Goal: Transaction & Acquisition: Purchase product/service

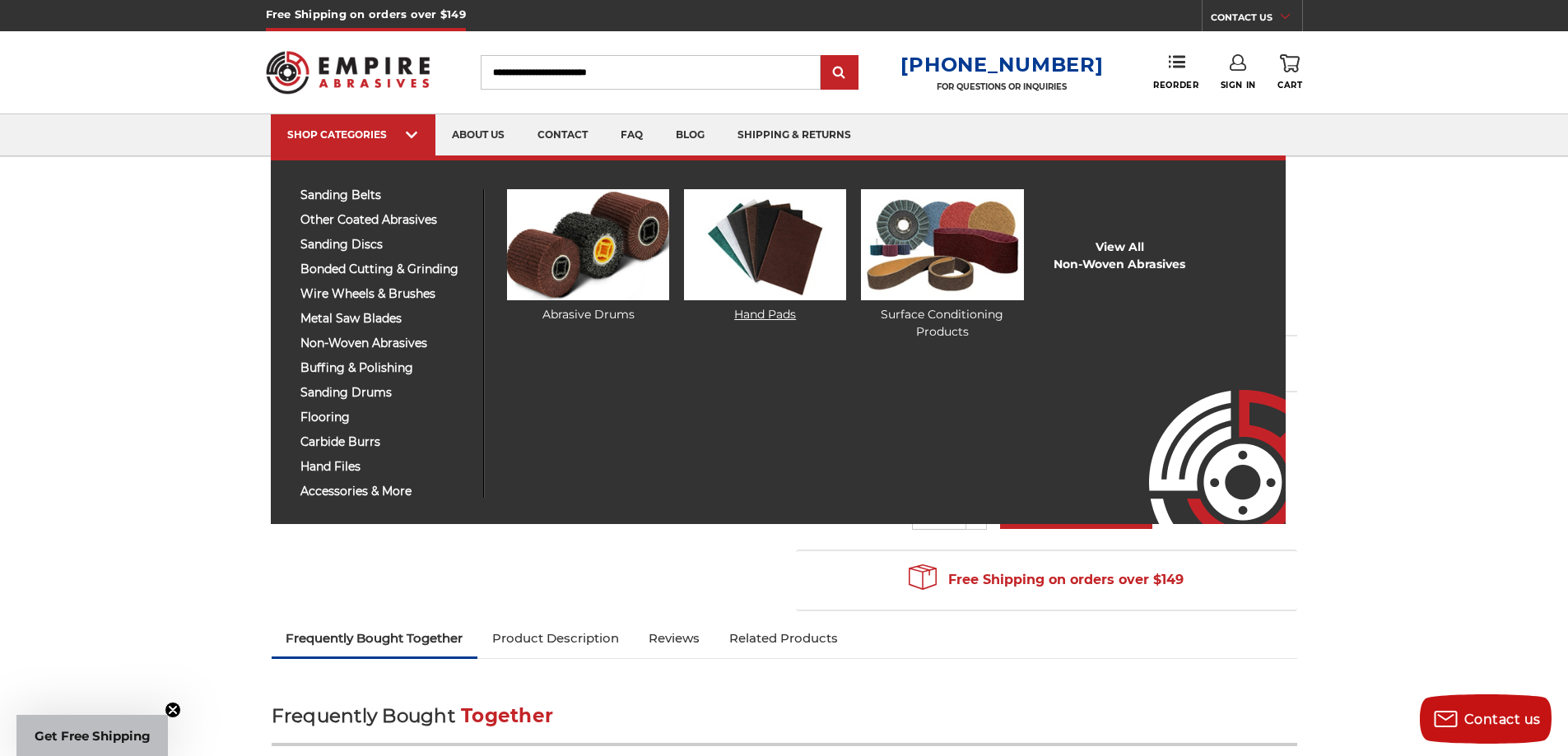
click at [734, 262] on img at bounding box center [765, 244] width 162 height 111
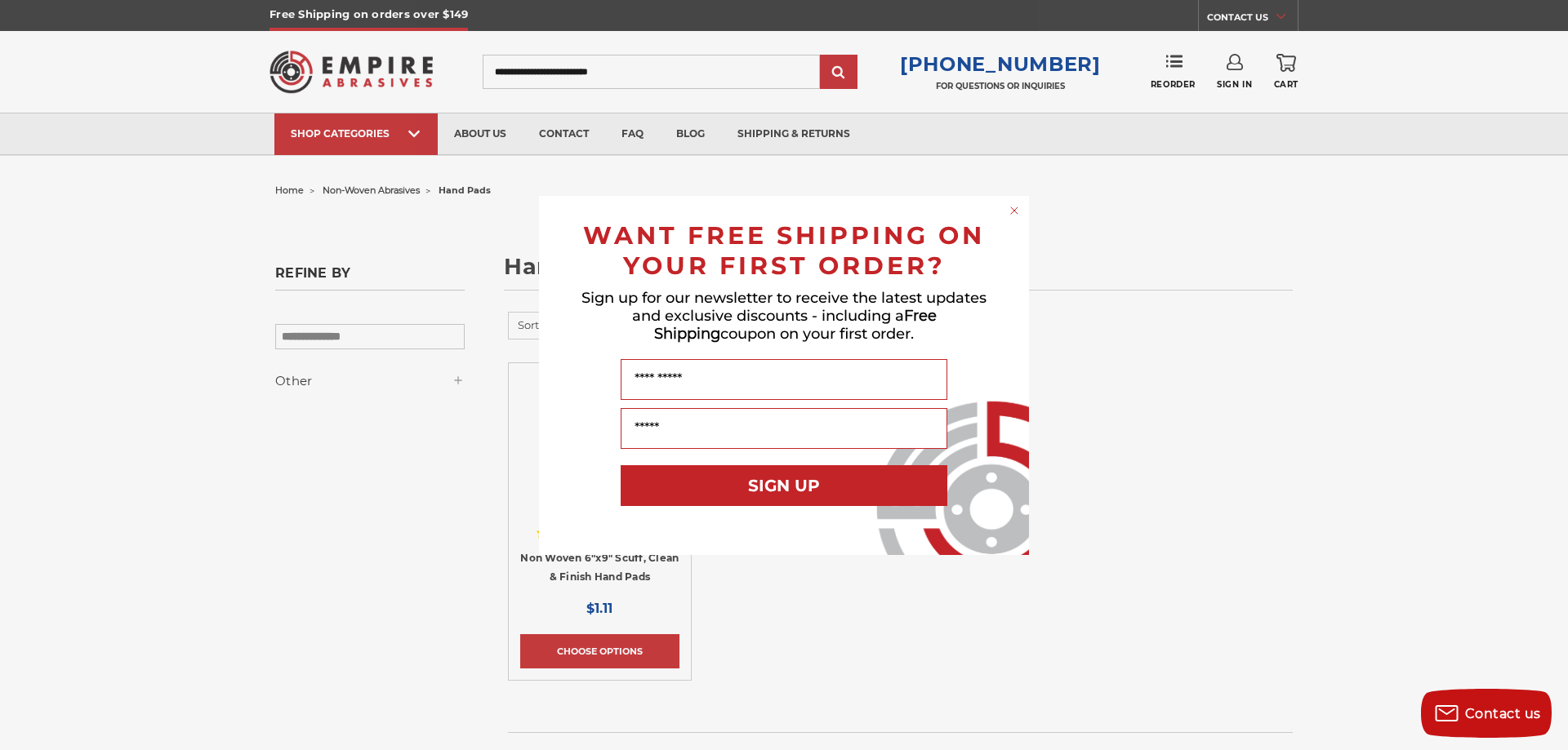
click at [1016, 210] on circle "Close dialog" at bounding box center [1014, 210] width 15 height 15
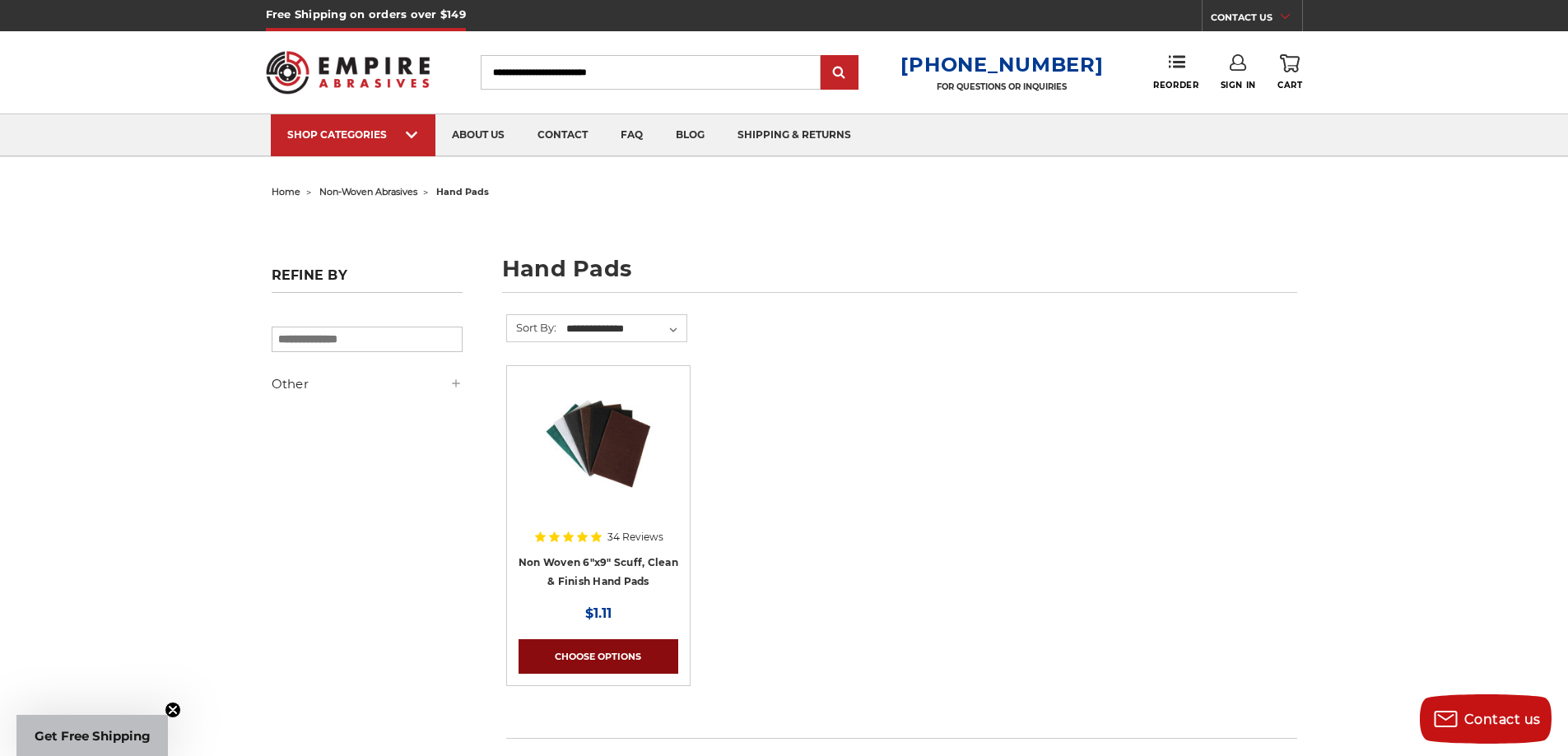
click at [592, 657] on link "Choose Options" at bounding box center [599, 657] width 160 height 35
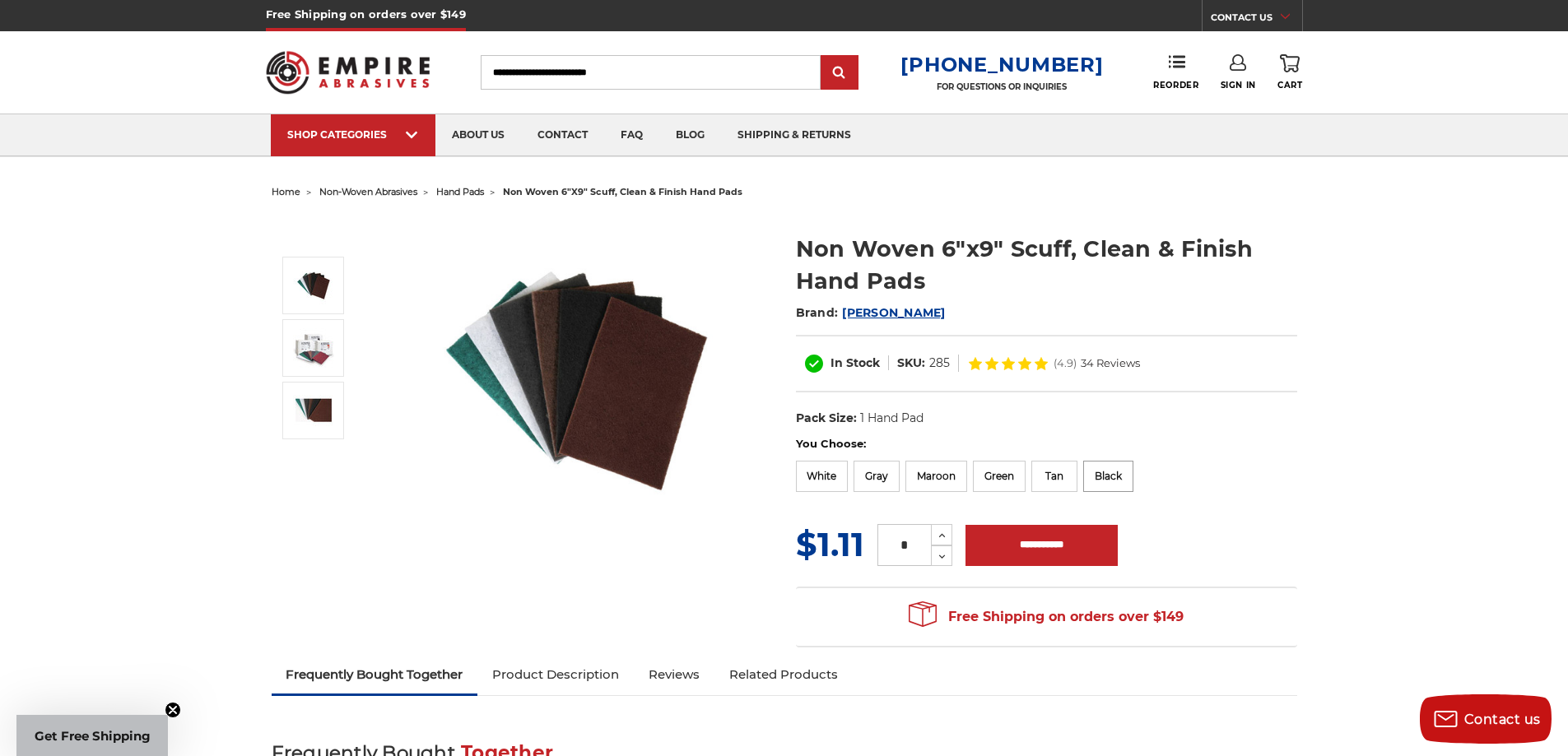
click at [1115, 476] on label "Black" at bounding box center [1109, 477] width 50 height 31
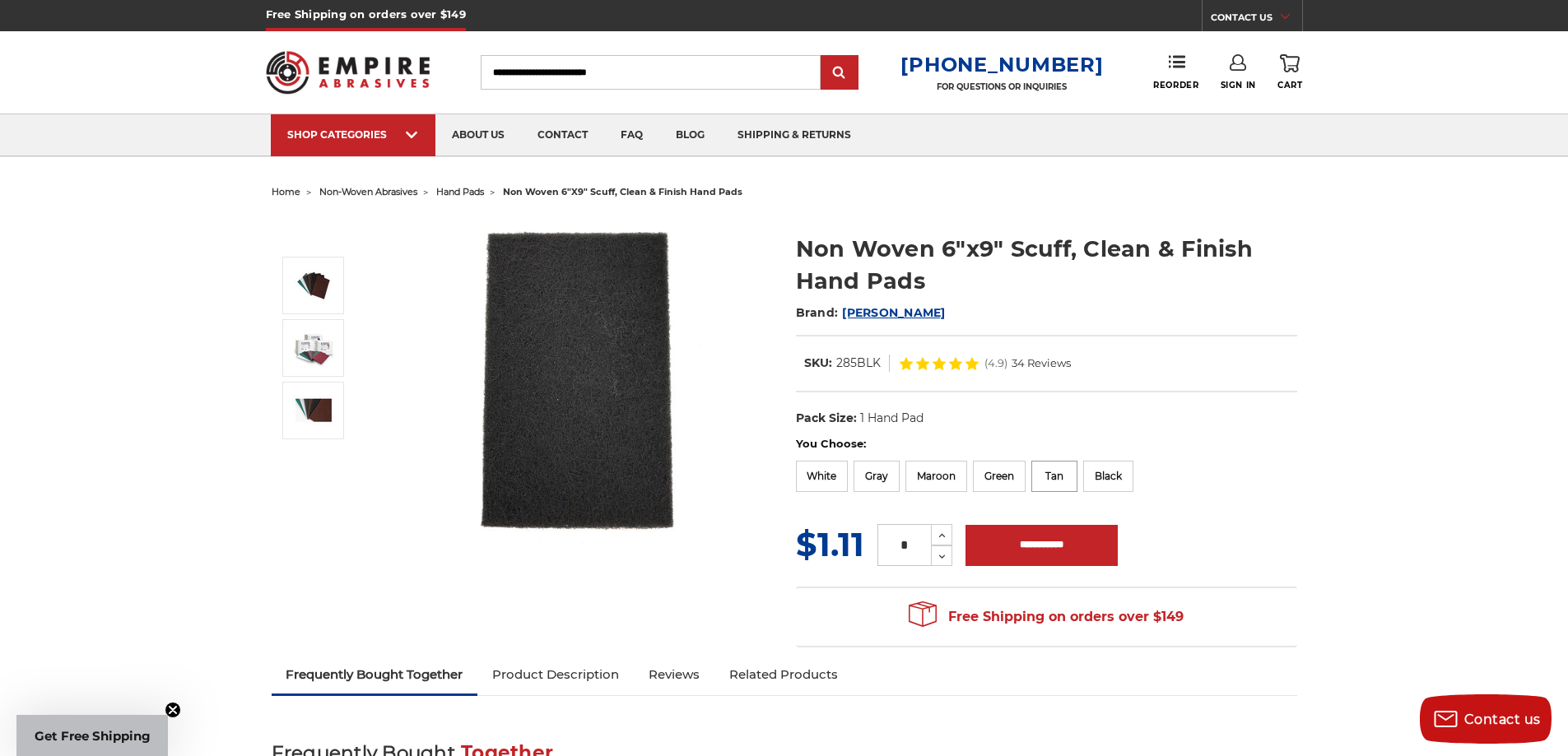
click at [1069, 476] on label "Tan" at bounding box center [1055, 477] width 46 height 31
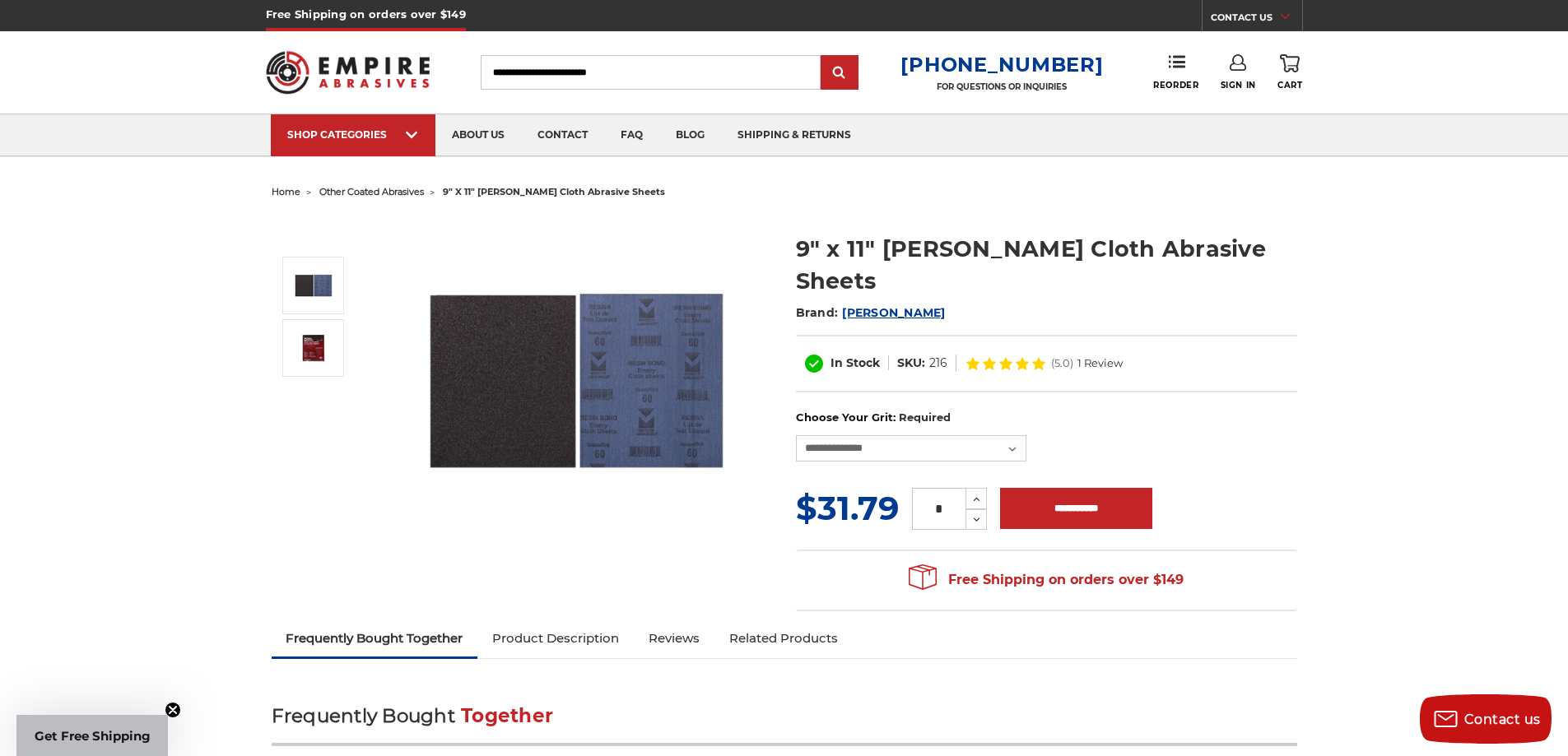
click at [369, 190] on span "other coated abrasives" at bounding box center [371, 192] width 105 height 12
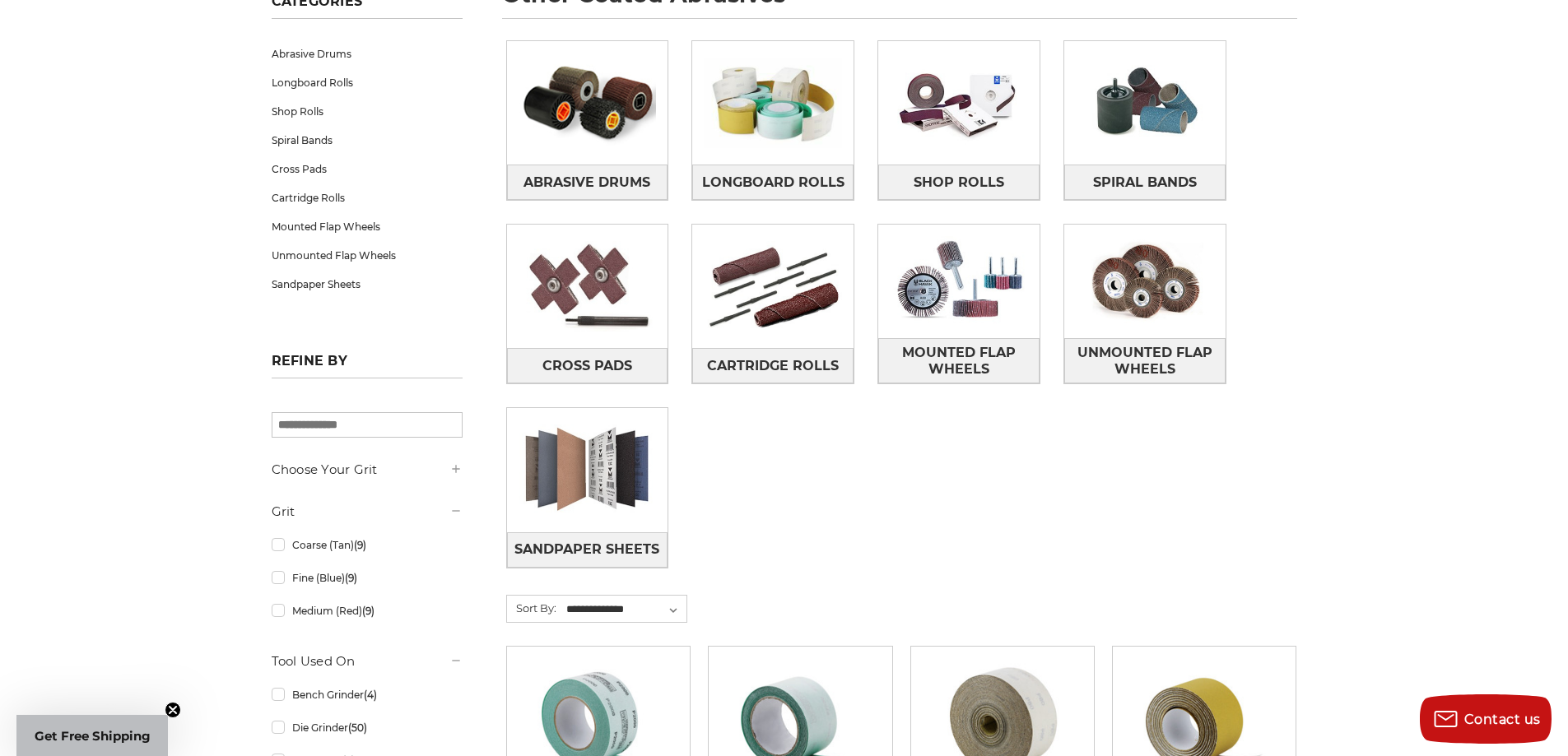
scroll to position [466, 0]
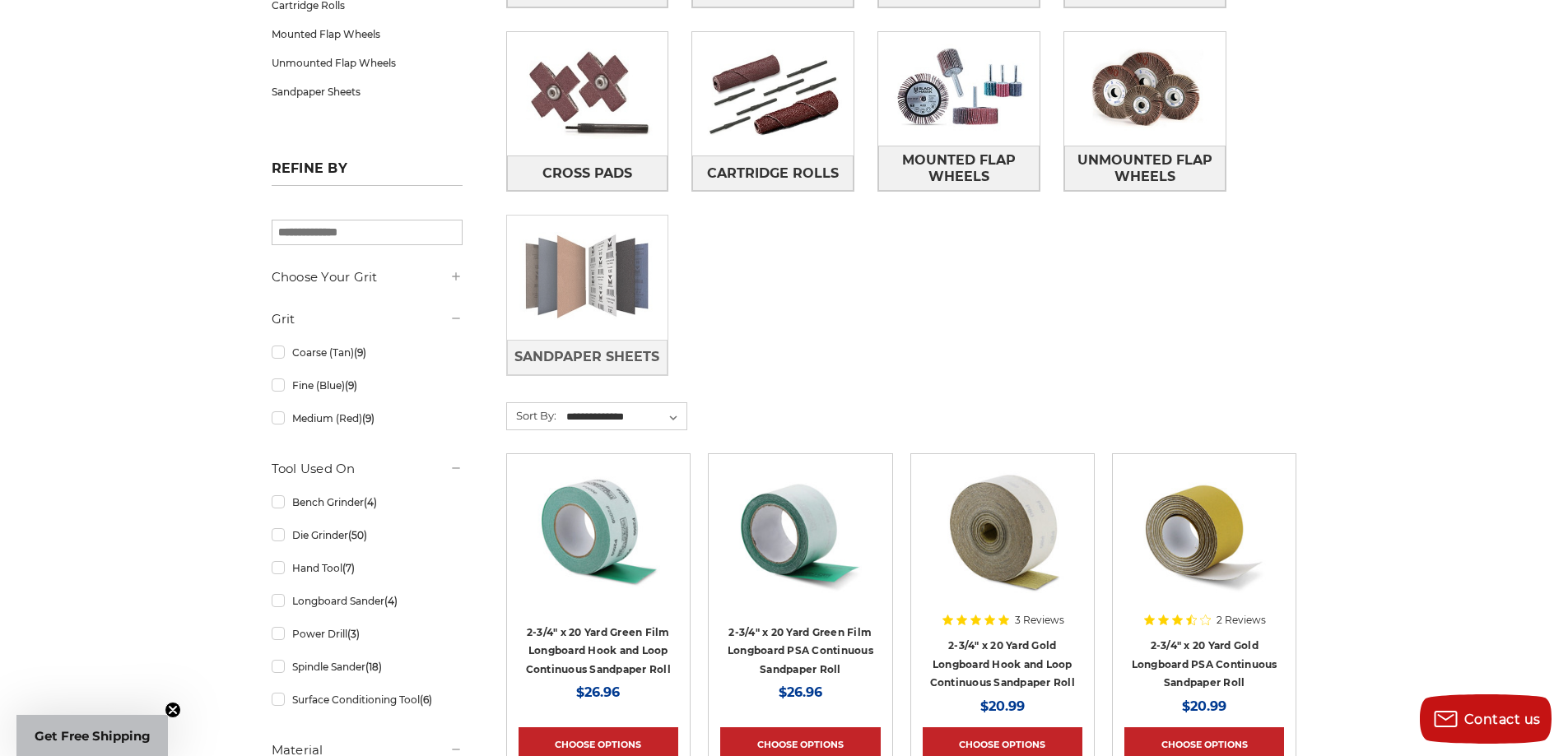
click at [602, 260] on img at bounding box center [588, 278] width 161 height 114
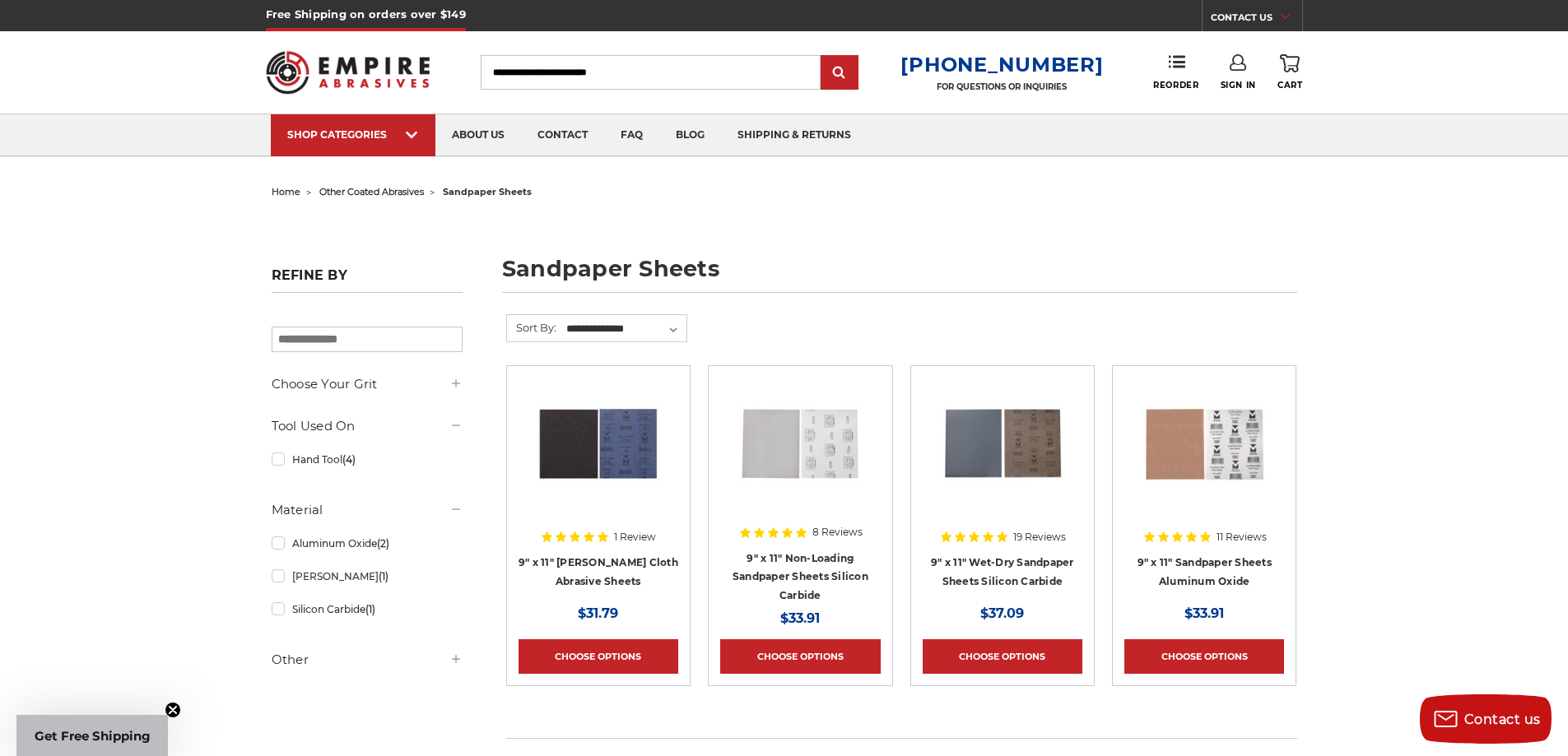
click at [612, 465] on img at bounding box center [599, 444] width 132 height 132
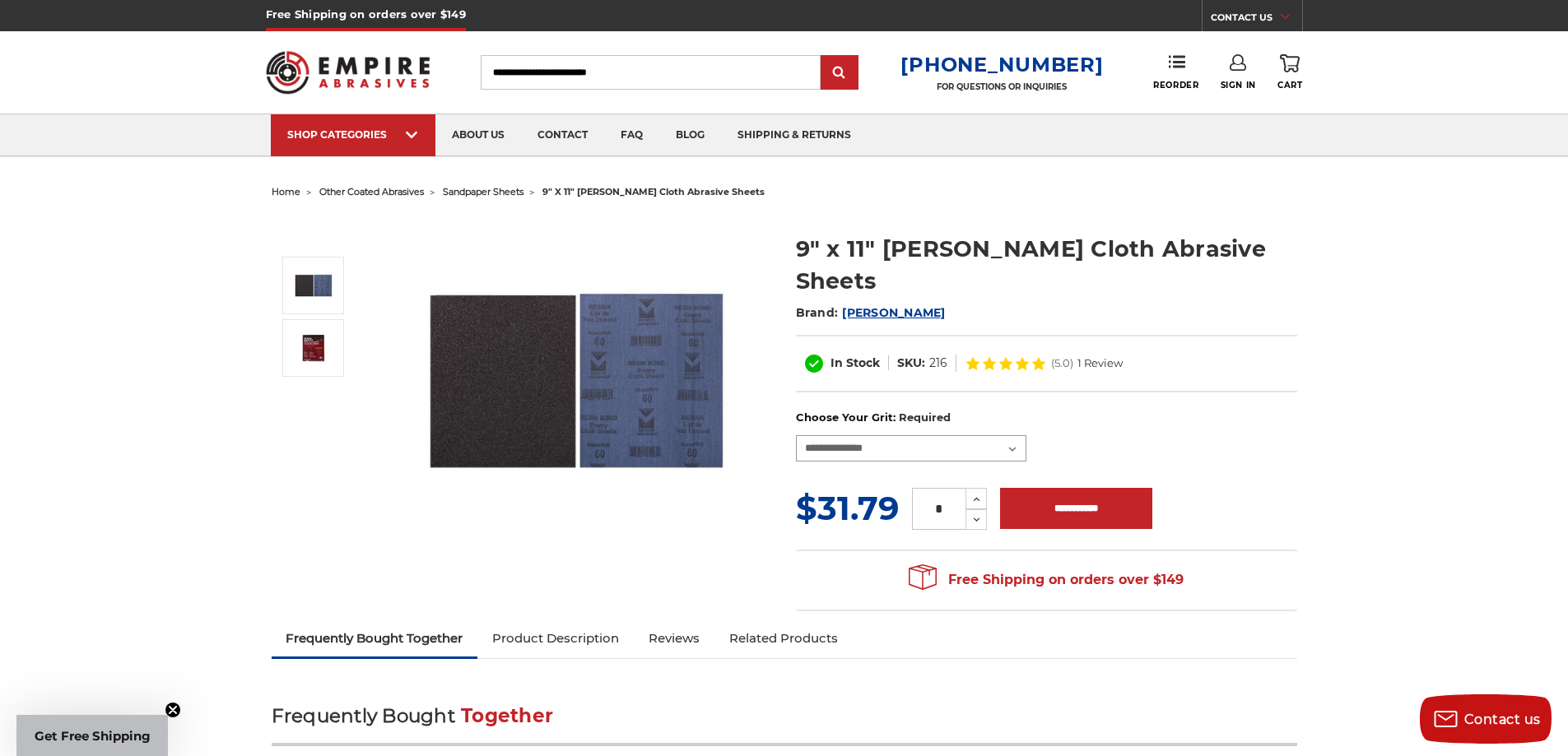
click at [913, 435] on select "**********" at bounding box center [911, 448] width 230 height 27
select select "***"
click at [796, 435] on select "**********" at bounding box center [911, 448] width 230 height 27
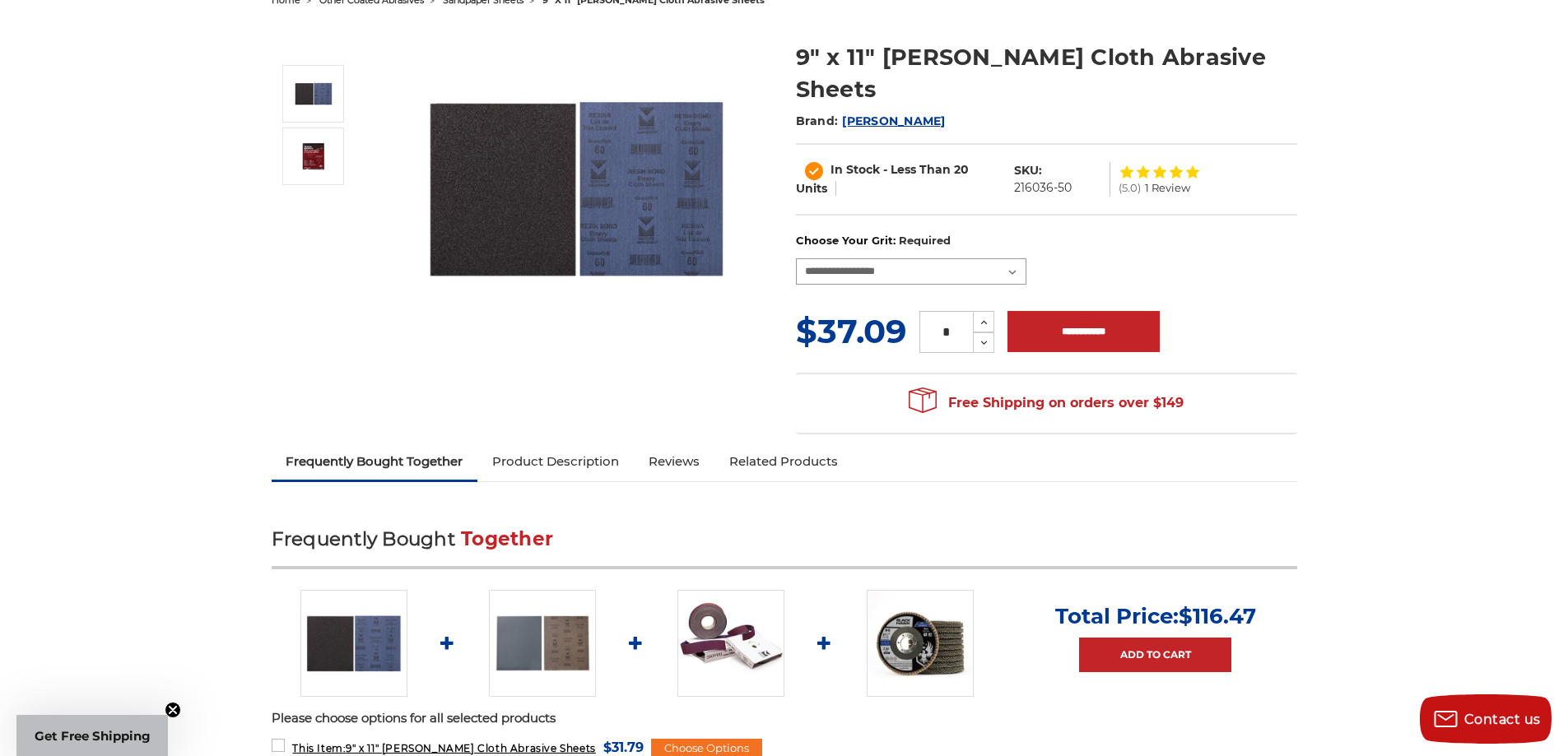
scroll to position [165, 0]
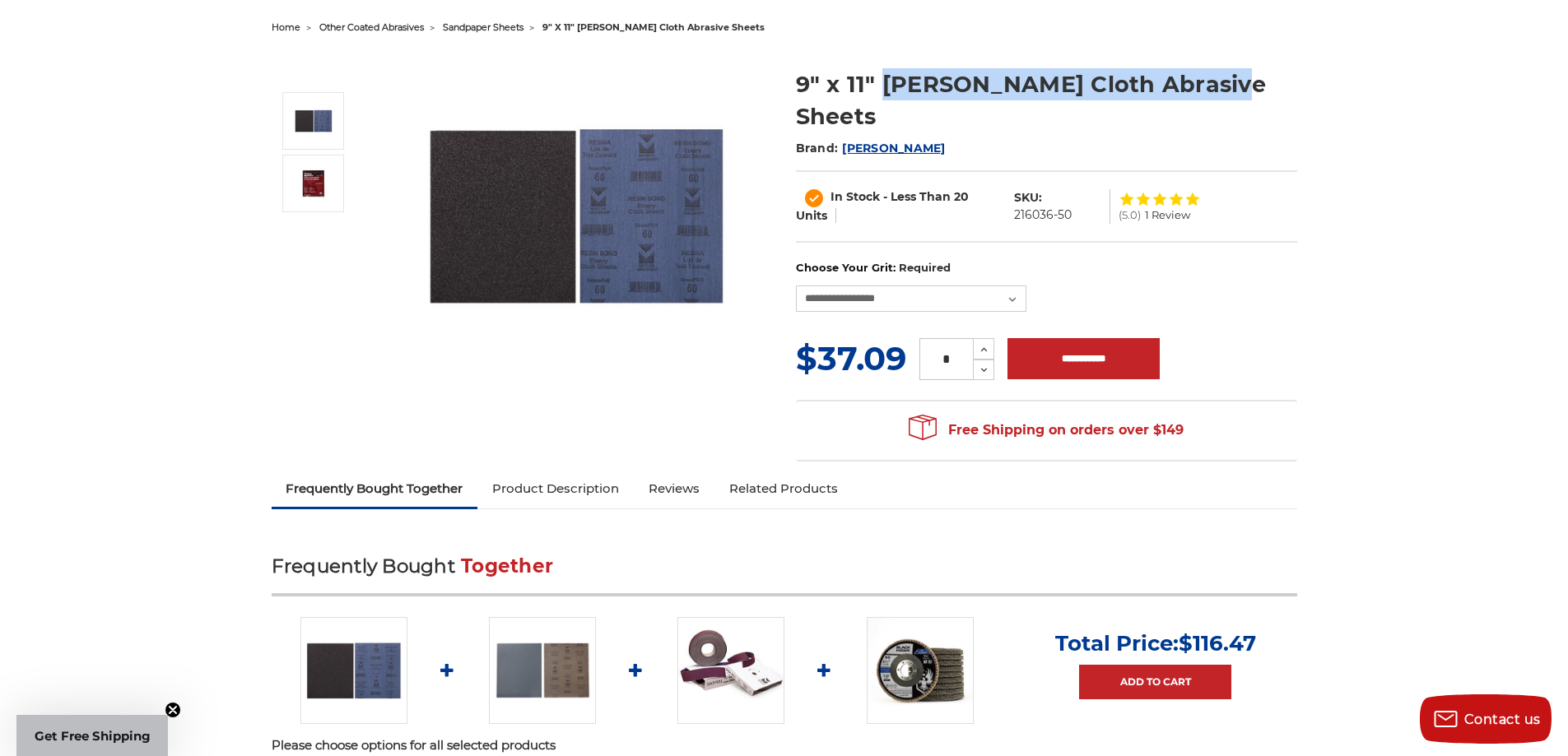
drag, startPoint x: 1232, startPoint y: 86, endPoint x: 879, endPoint y: 99, distance: 353.2
click at [879, 99] on h1 "9" x 11" [PERSON_NAME] Cloth Abrasive Sheets" at bounding box center [1046, 101] width 502 height 64
copy h1 "[PERSON_NAME] Cloth Abrasive Sheets"
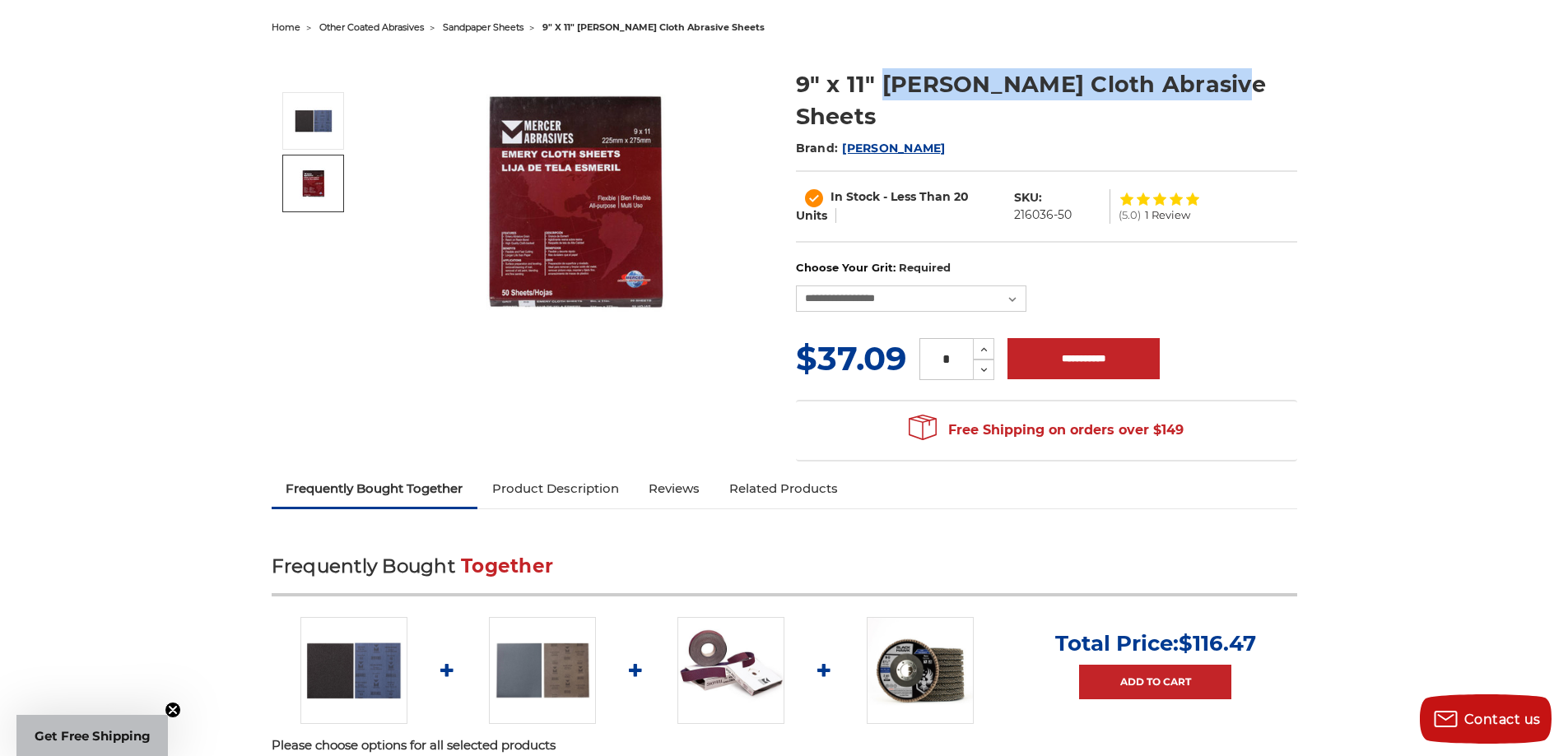
click at [319, 197] on img at bounding box center [314, 183] width 41 height 31
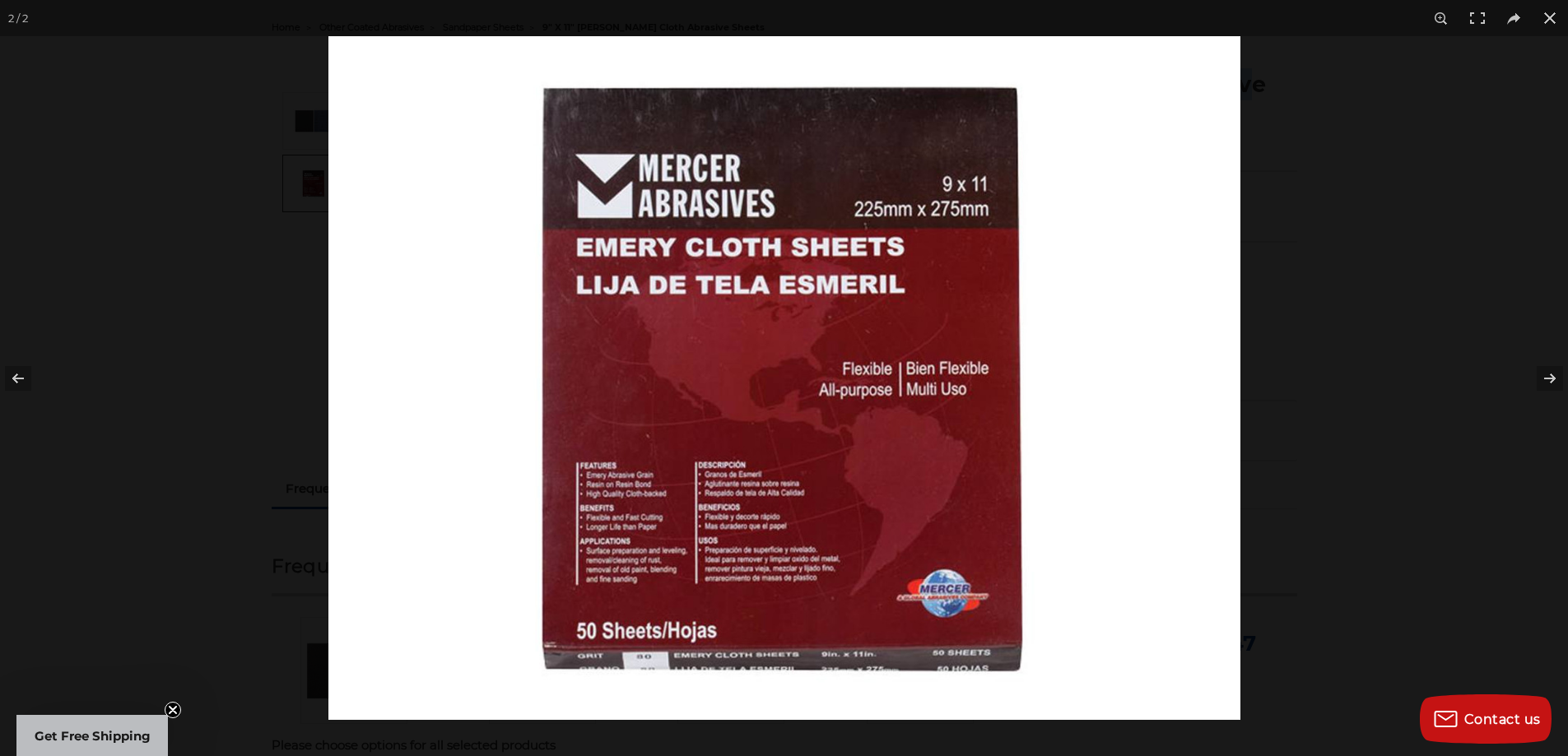
click at [222, 258] on div at bounding box center [784, 378] width 1568 height 756
